Goal: Entertainment & Leisure: Browse casually

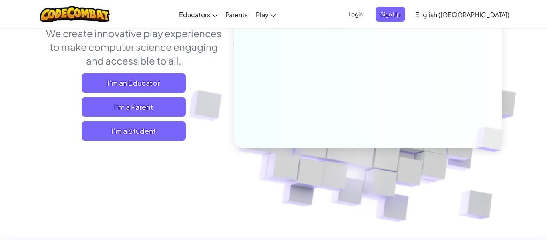
scroll to position [126, 0]
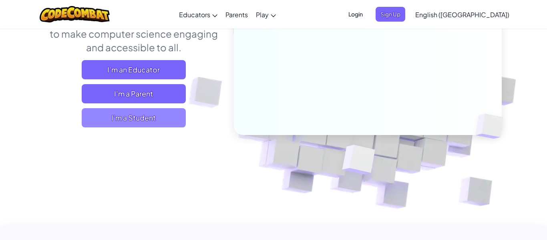
click at [149, 122] on span "I'm a Student" at bounding box center [134, 117] width 104 height 19
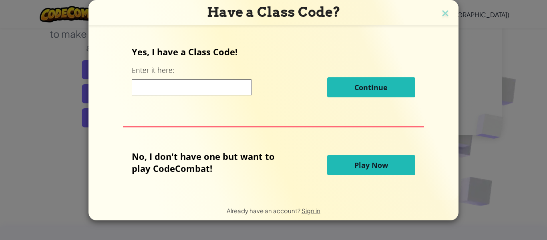
click at [358, 175] on div "No, I don't have one but want to play CodeCombat! Play Now" at bounding box center [273, 165] width 283 height 30
click at [357, 174] on button "Play Now" at bounding box center [371, 165] width 88 height 20
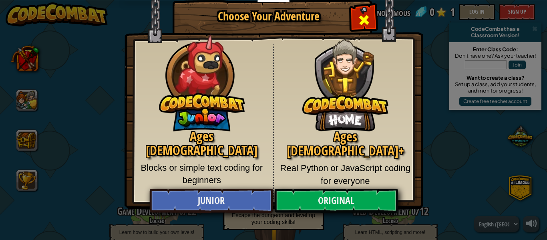
click at [363, 22] on span "Close modal" at bounding box center [364, 20] width 13 height 13
